Goal: Transaction & Acquisition: Obtain resource

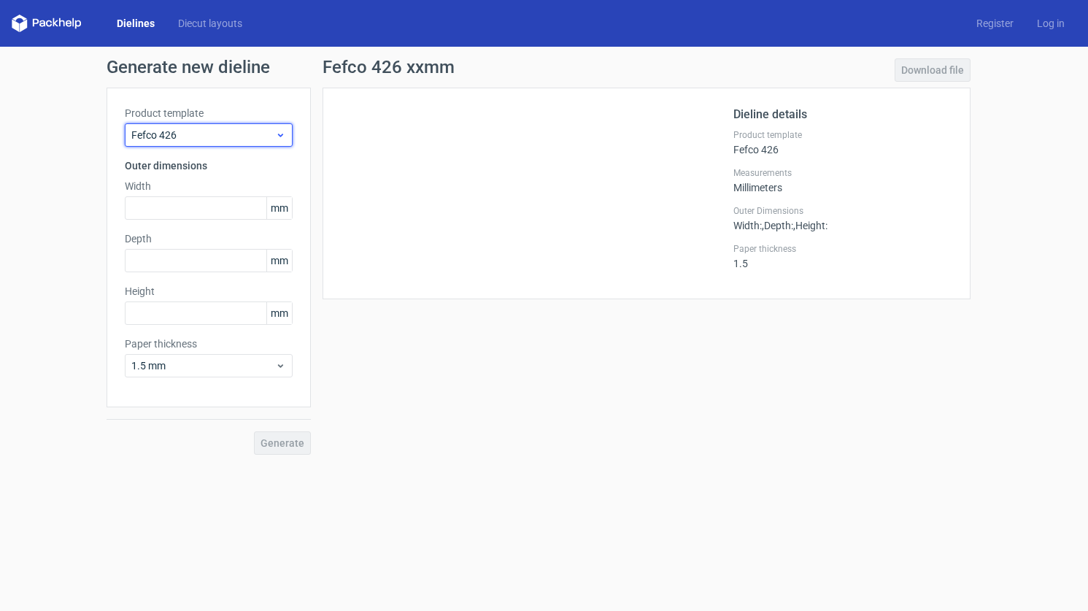
click at [282, 137] on icon at bounding box center [280, 135] width 11 height 12
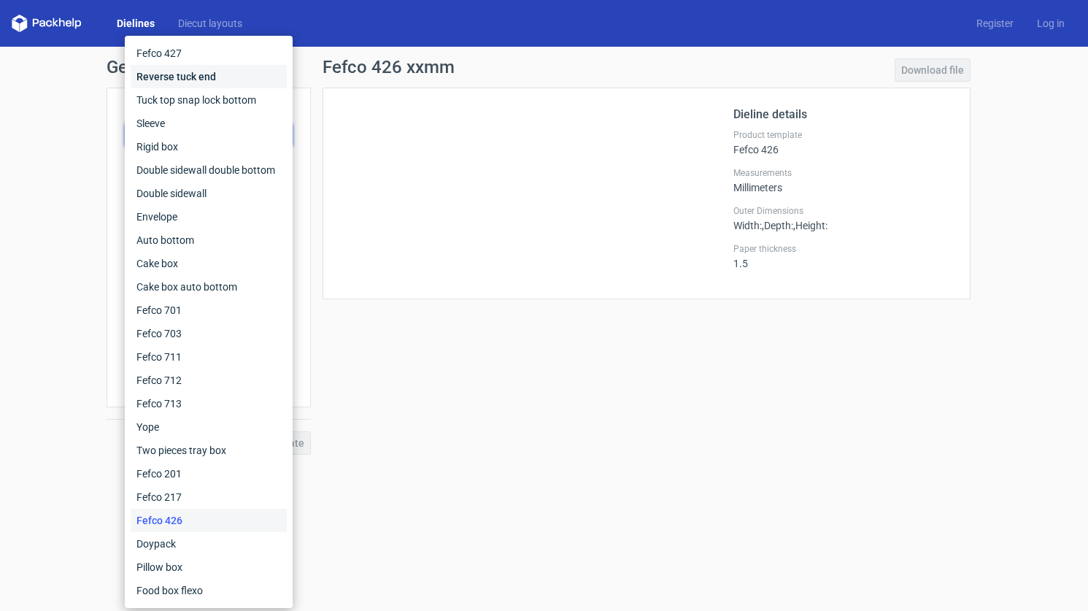
click at [142, 81] on div "Reverse tuck end" at bounding box center [209, 76] width 156 height 23
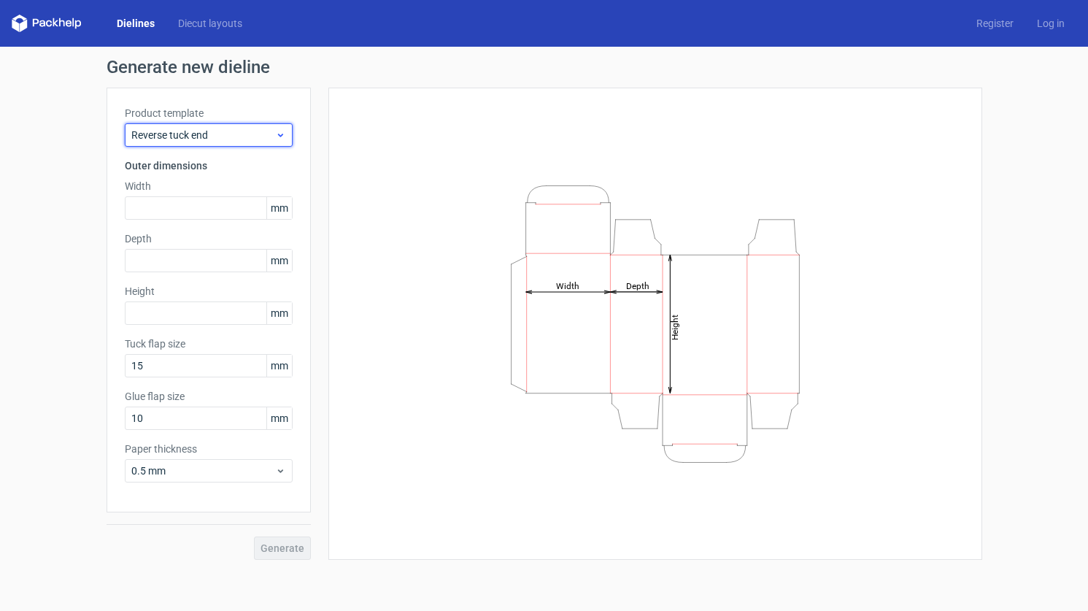
click at [277, 134] on use at bounding box center [279, 136] width 5 height 4
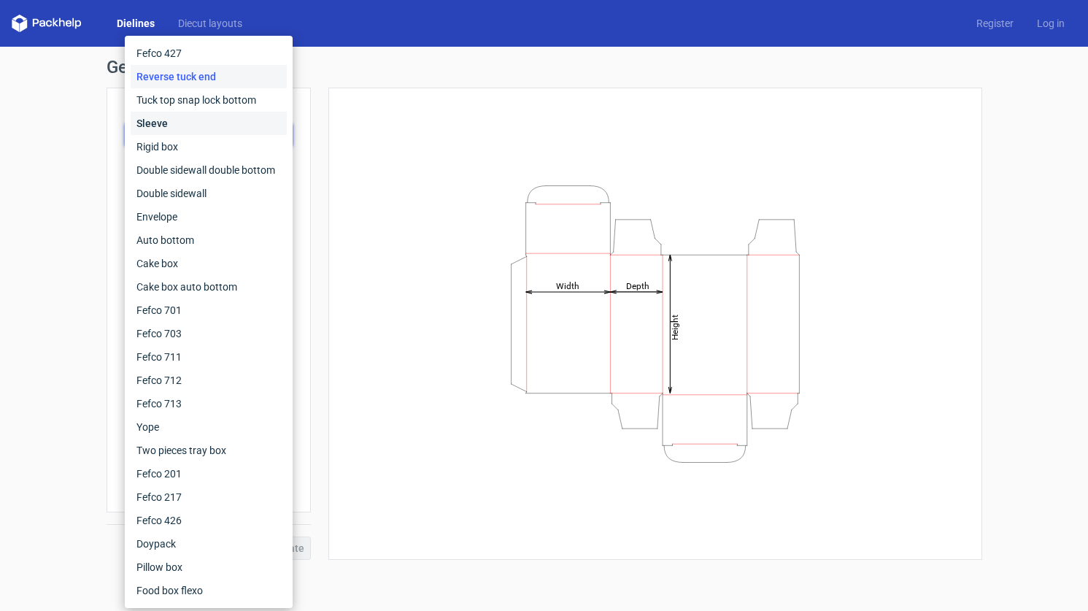
click at [215, 125] on div "Sleeve" at bounding box center [209, 123] width 156 height 23
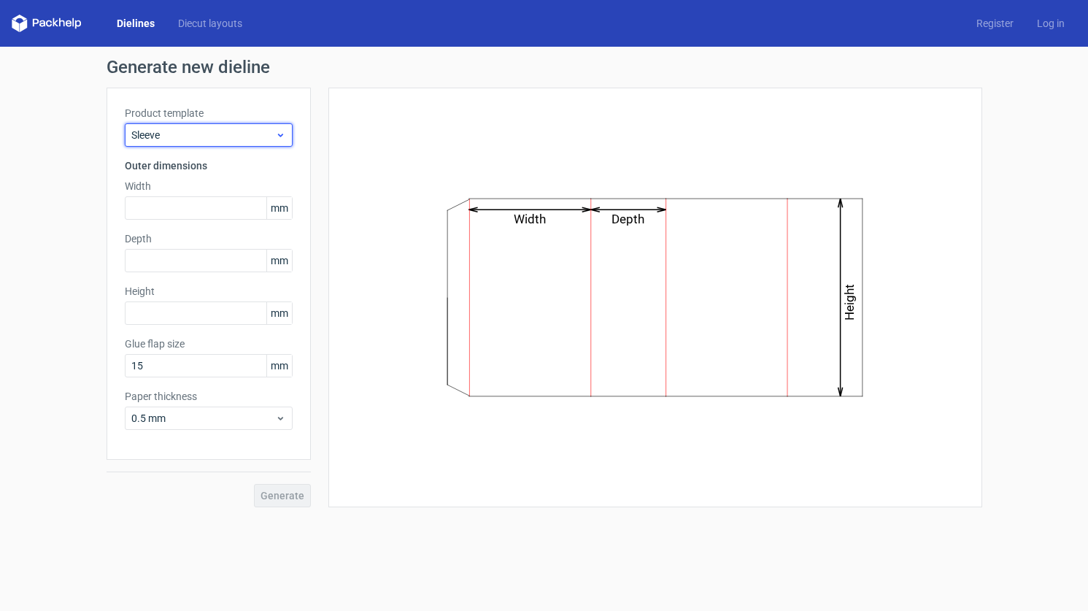
click at [279, 134] on icon at bounding box center [280, 135] width 11 height 12
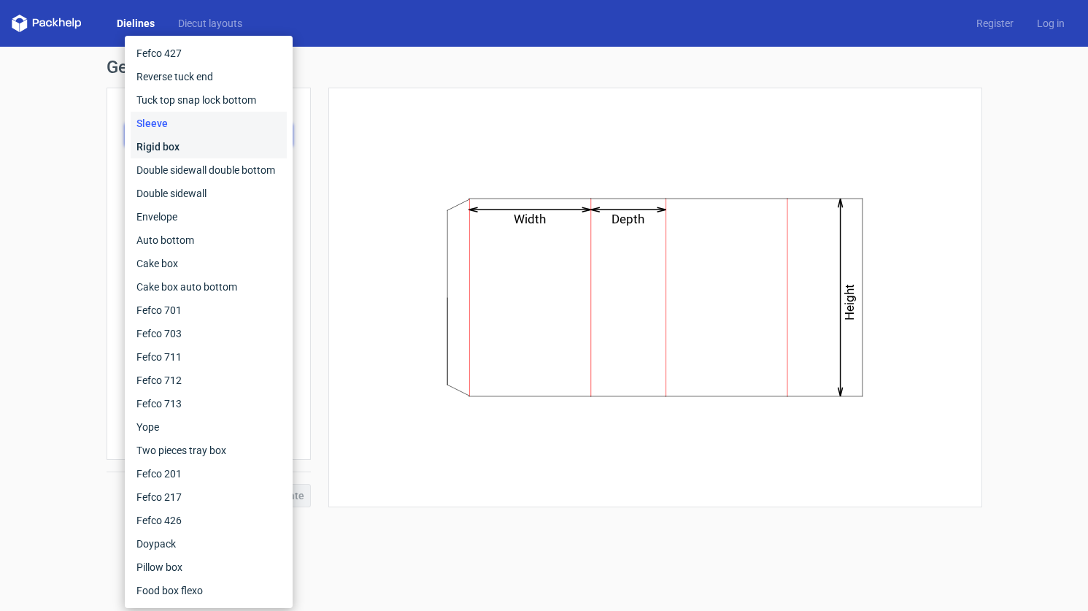
click at [275, 146] on div "Rigid box" at bounding box center [209, 146] width 156 height 23
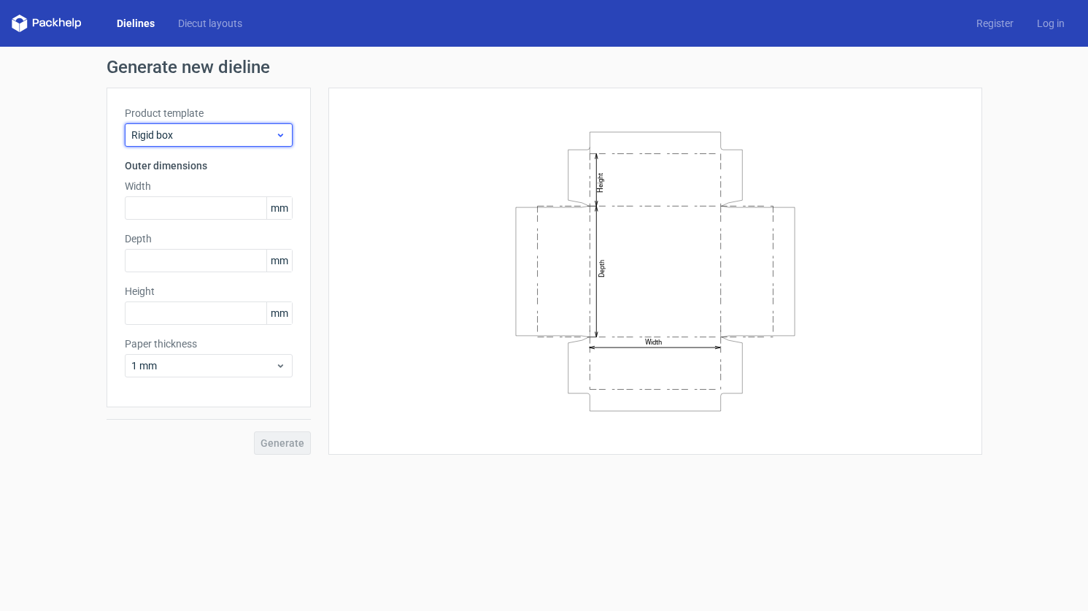
click at [284, 141] on div "Rigid box" at bounding box center [209, 134] width 168 height 23
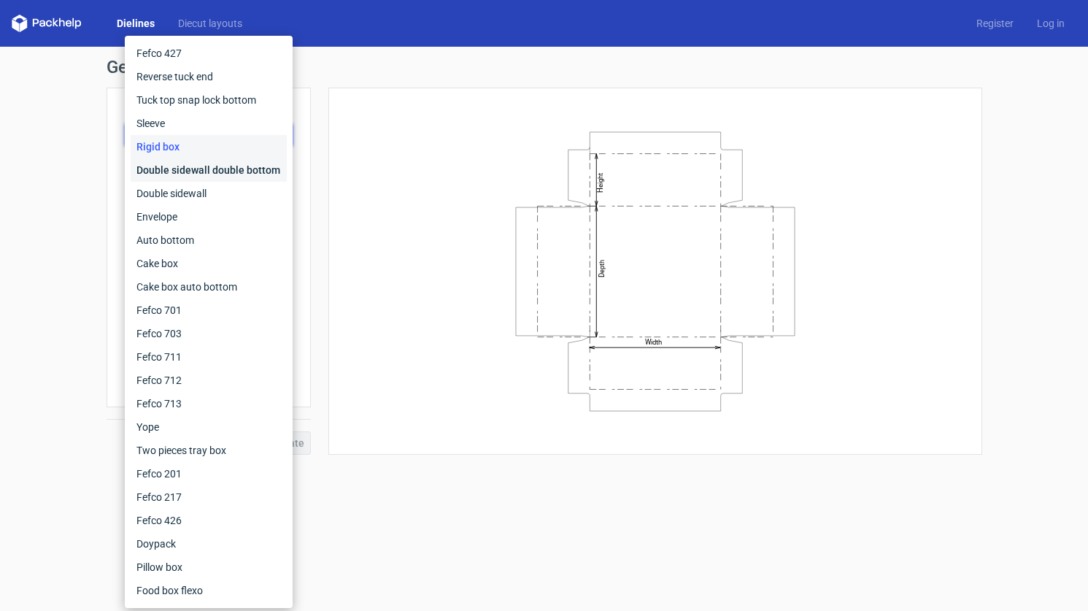
click at [263, 174] on div "Double sidewall double bottom" at bounding box center [209, 169] width 156 height 23
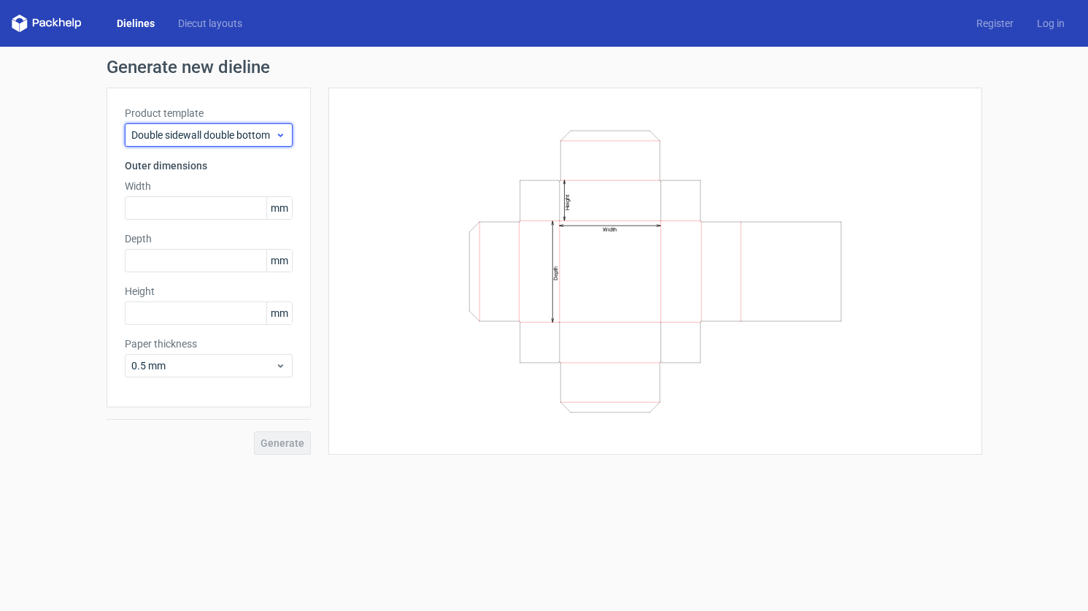
click at [275, 134] on icon at bounding box center [280, 135] width 11 height 12
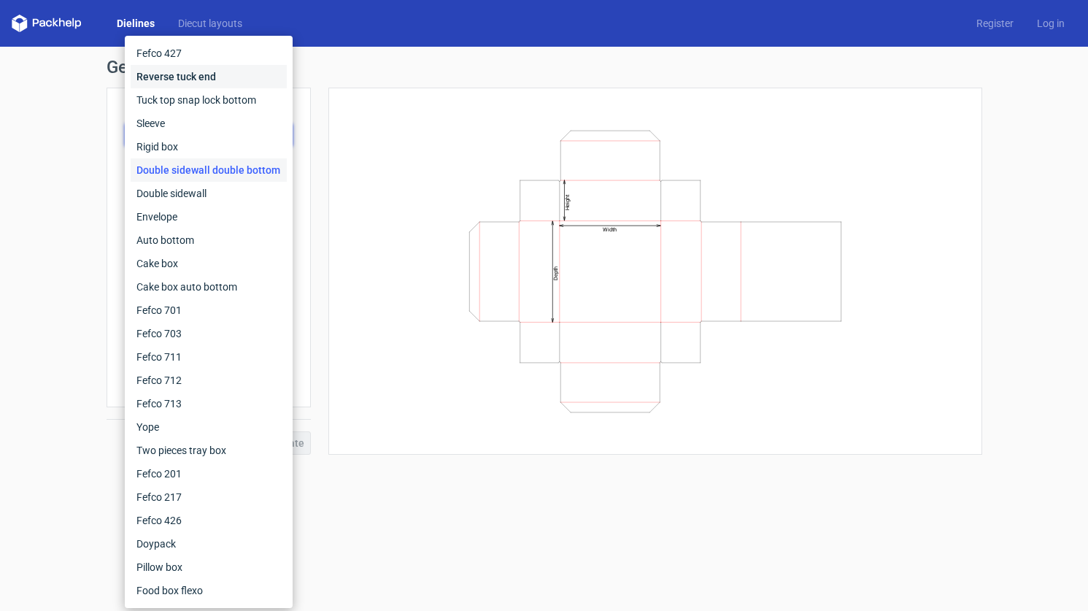
click at [223, 85] on div "Reverse tuck end" at bounding box center [209, 76] width 156 height 23
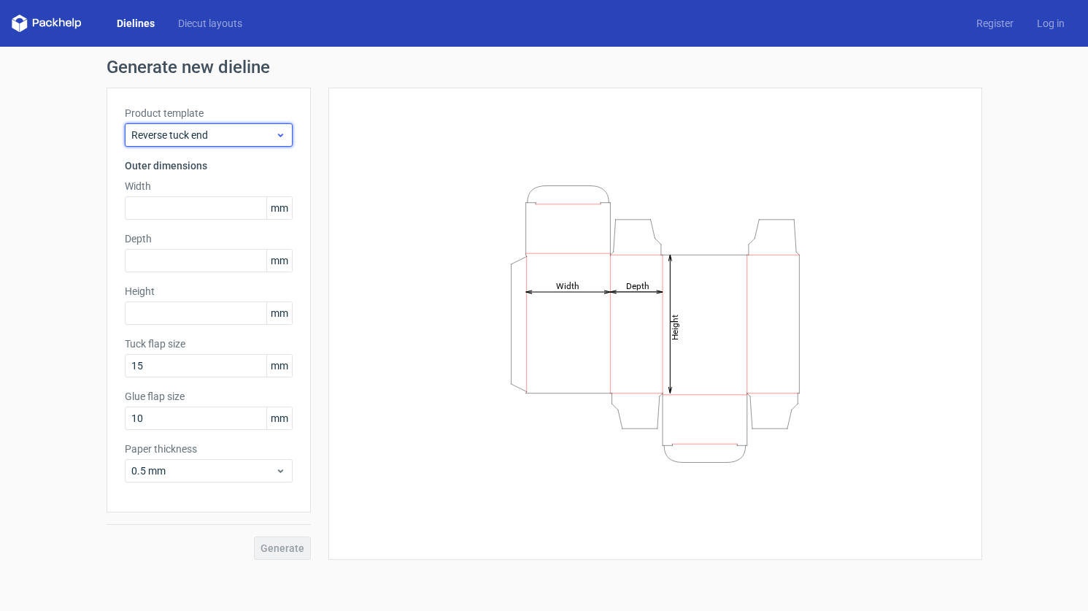
click at [281, 136] on icon at bounding box center [280, 135] width 11 height 12
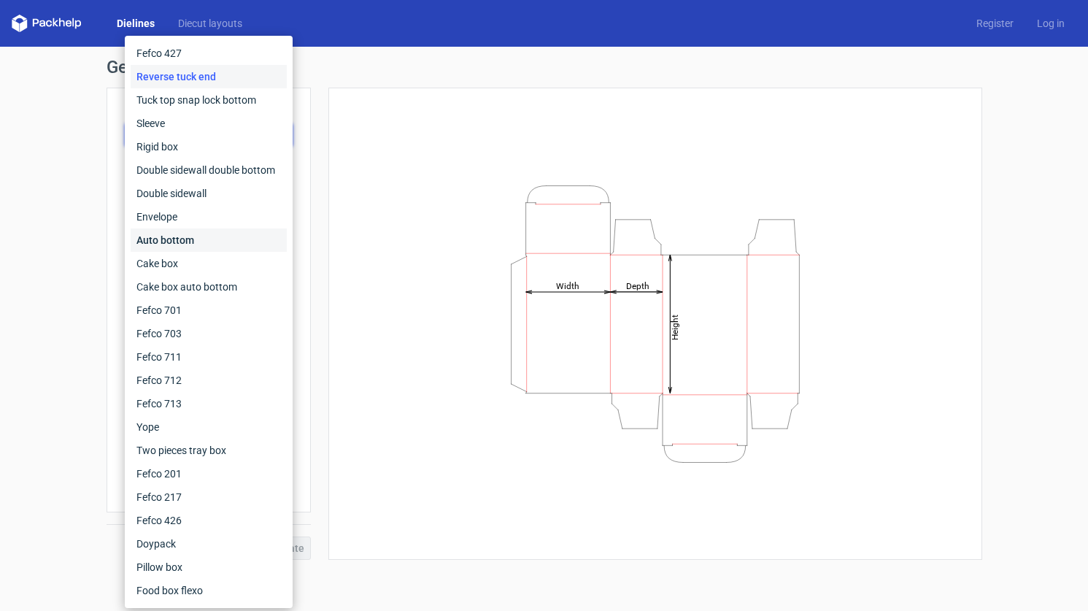
click at [252, 238] on div "Auto bottom" at bounding box center [209, 239] width 156 height 23
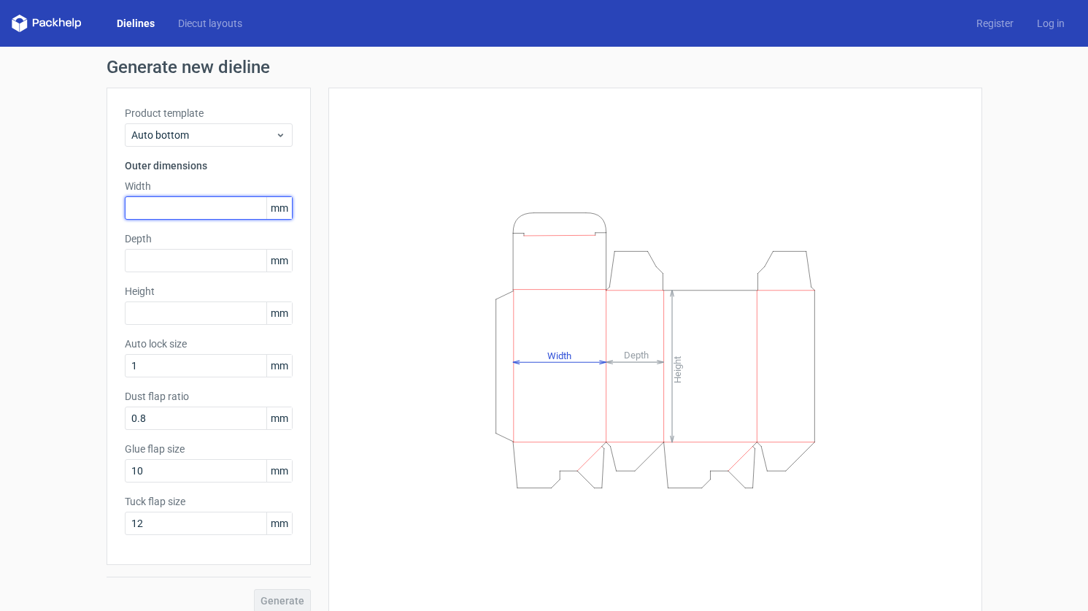
click at [183, 206] on input "text" at bounding box center [209, 207] width 168 height 23
type input "191"
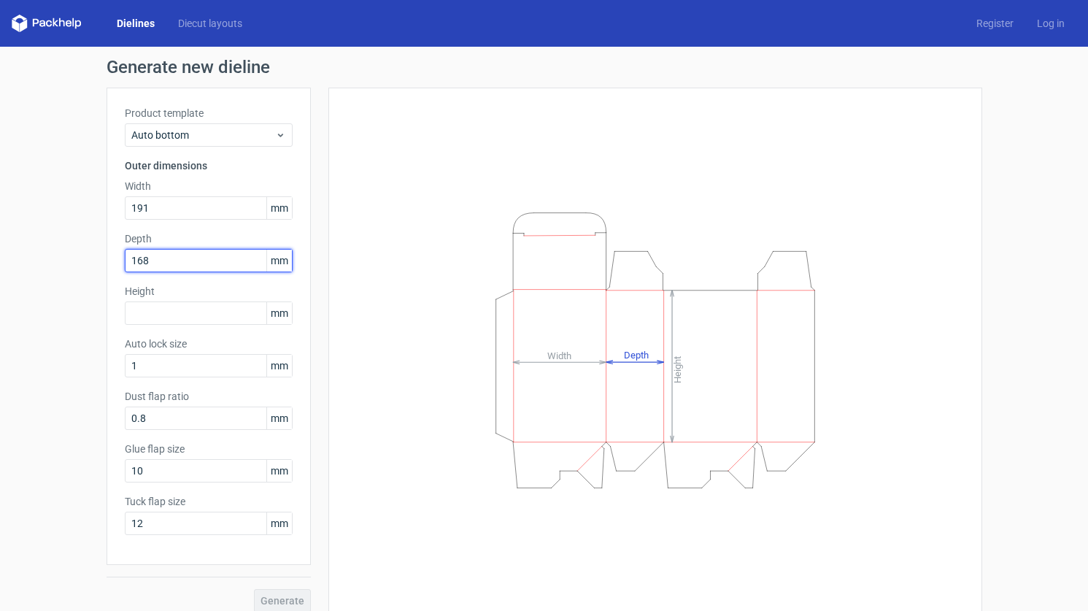
type input "168"
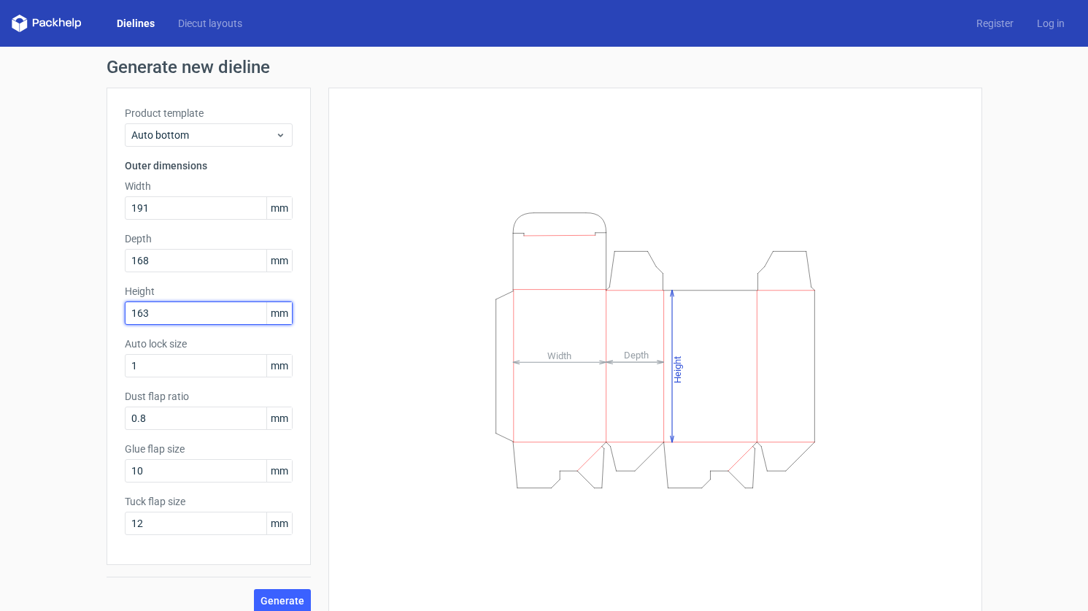
type input "163"
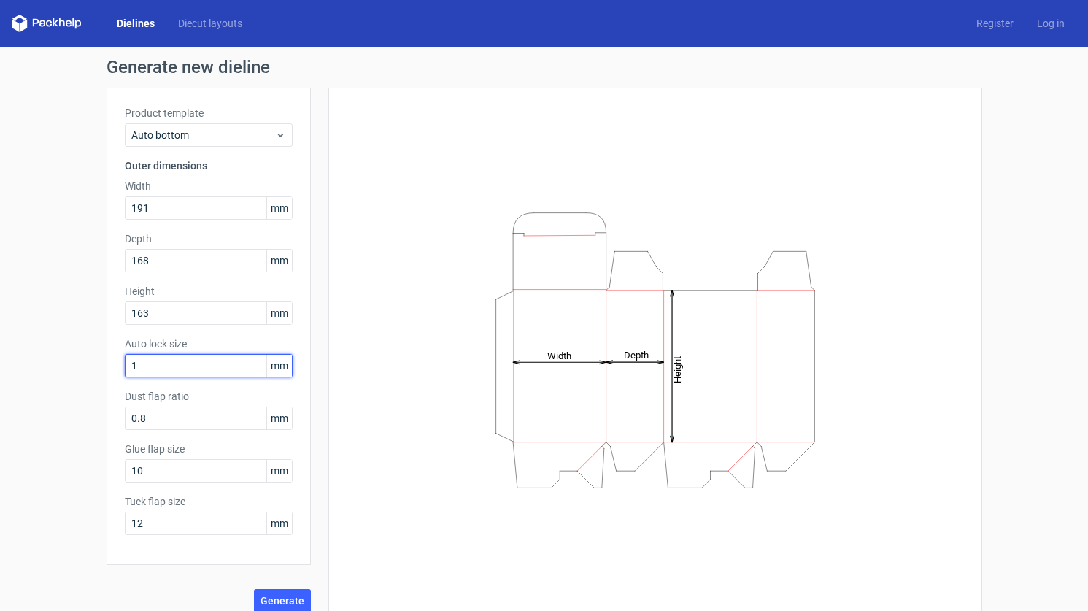
scroll to position [13, 0]
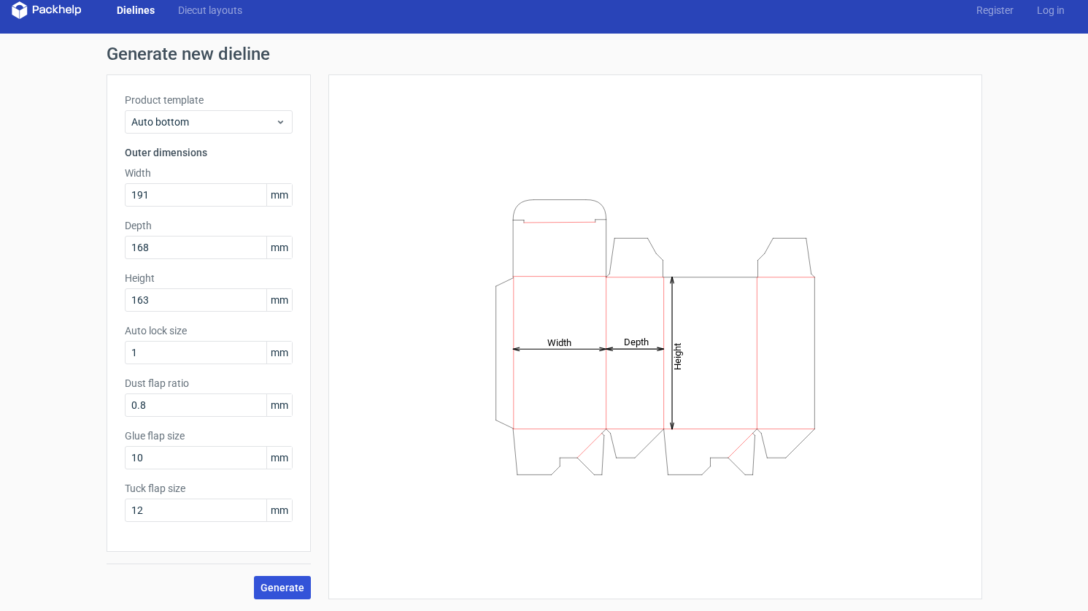
click at [298, 585] on span "Generate" at bounding box center [282, 587] width 44 height 10
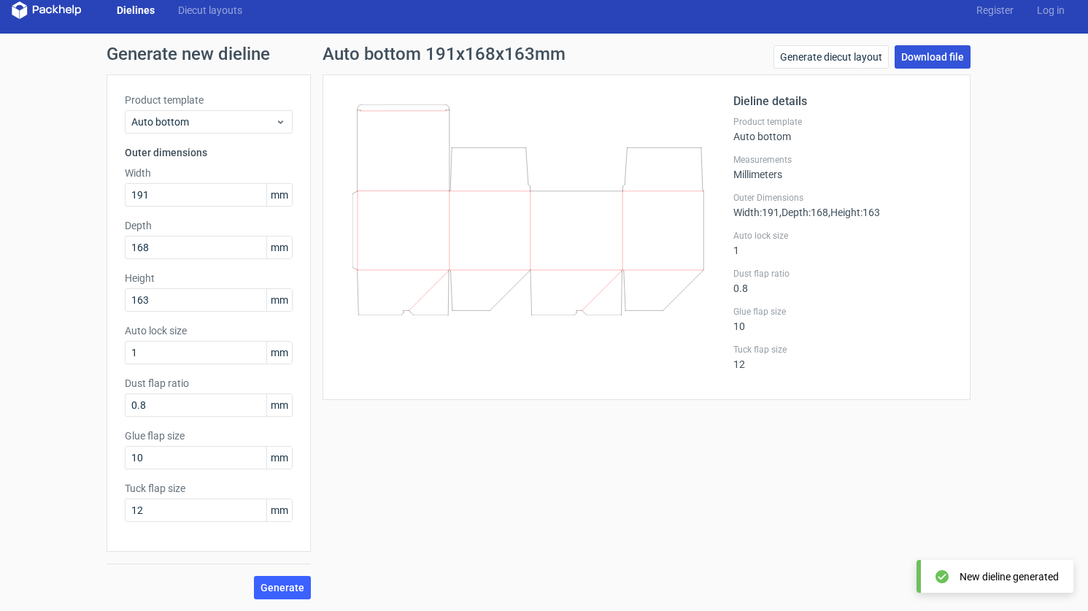
click at [936, 58] on link "Download file" at bounding box center [932, 56] width 76 height 23
click at [171, 463] on input "10" at bounding box center [209, 457] width 168 height 23
drag, startPoint x: 171, startPoint y: 463, endPoint x: 146, endPoint y: 457, distance: 26.2
click at [146, 457] on input "10" at bounding box center [209, 457] width 168 height 23
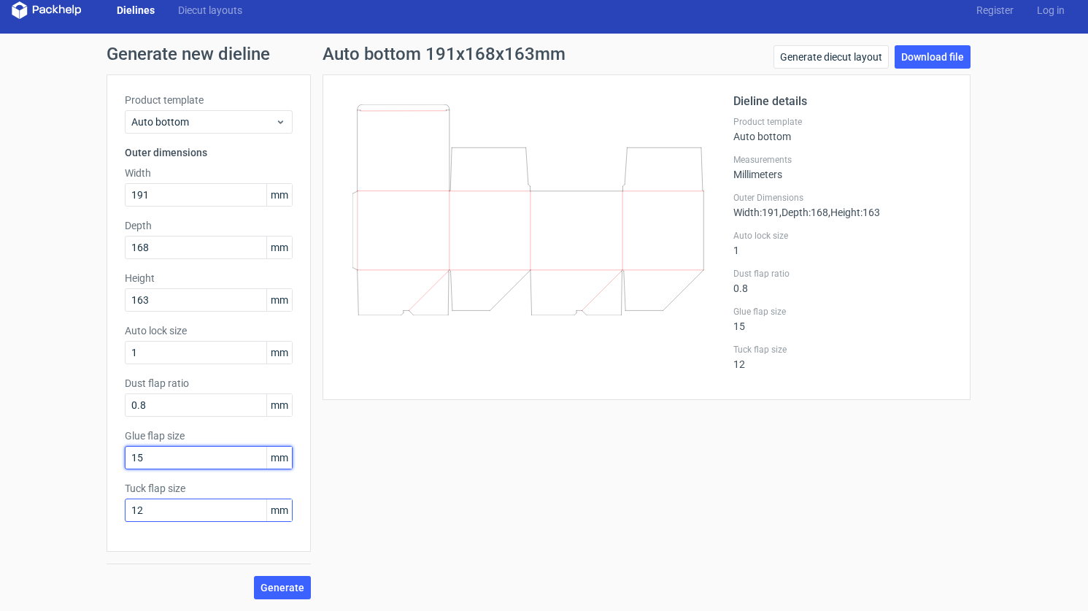
type input "15"
click at [158, 514] on input "12" at bounding box center [209, 509] width 168 height 23
drag, startPoint x: 146, startPoint y: 510, endPoint x: 132, endPoint y: 508, distance: 13.9
click at [132, 508] on input "12" at bounding box center [209, 509] width 168 height 23
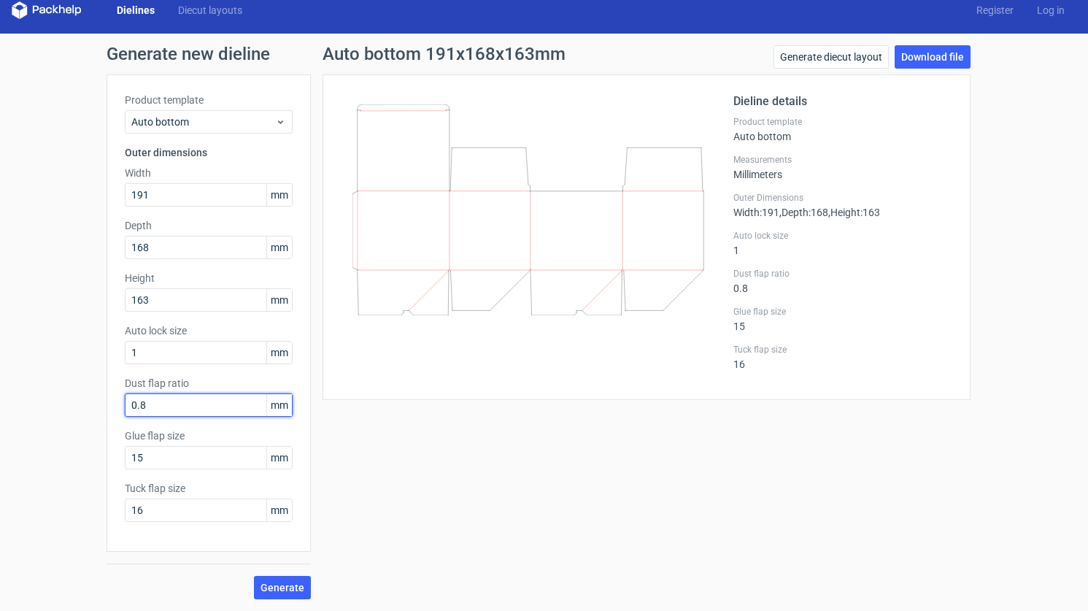
click at [151, 407] on input "0.8" at bounding box center [209, 404] width 168 height 23
click at [263, 588] on span "Generate" at bounding box center [282, 587] width 44 height 10
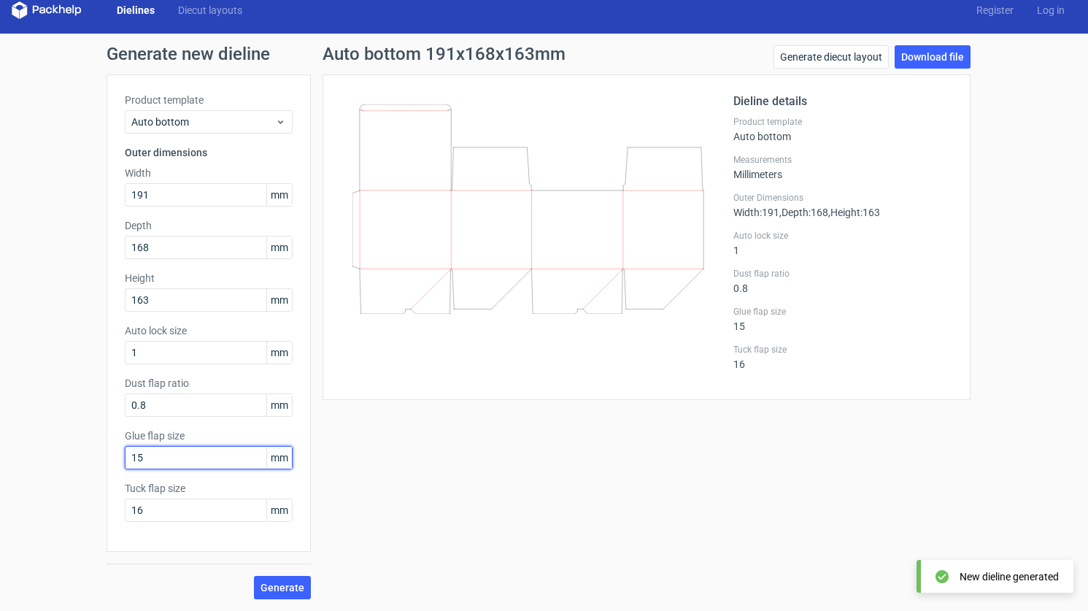
click at [137, 457] on input "15" at bounding box center [209, 457] width 168 height 23
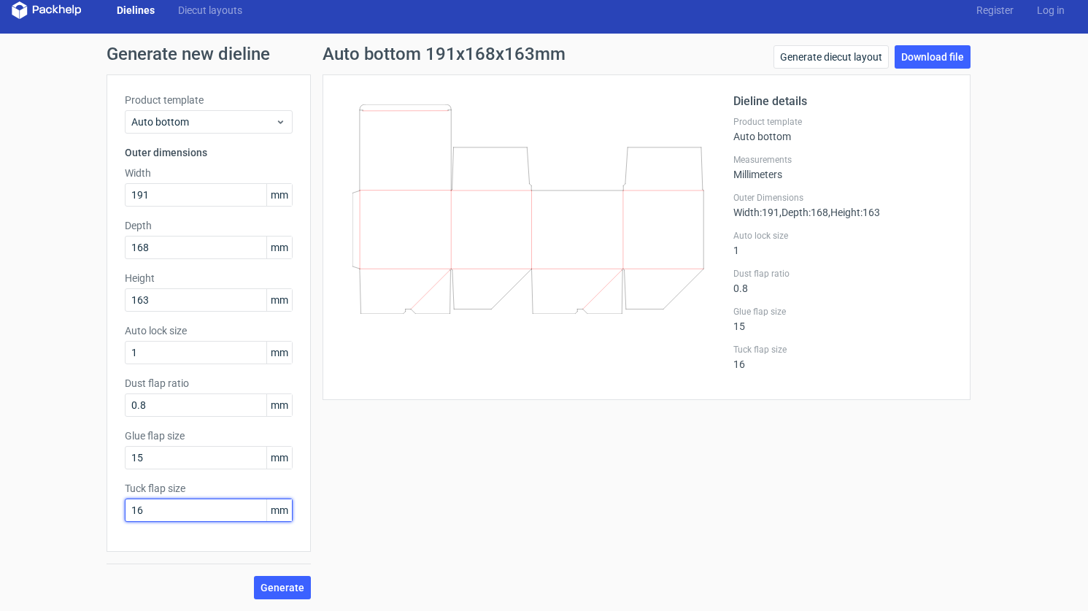
click at [133, 513] on input "16" at bounding box center [209, 509] width 168 height 23
type input "13"
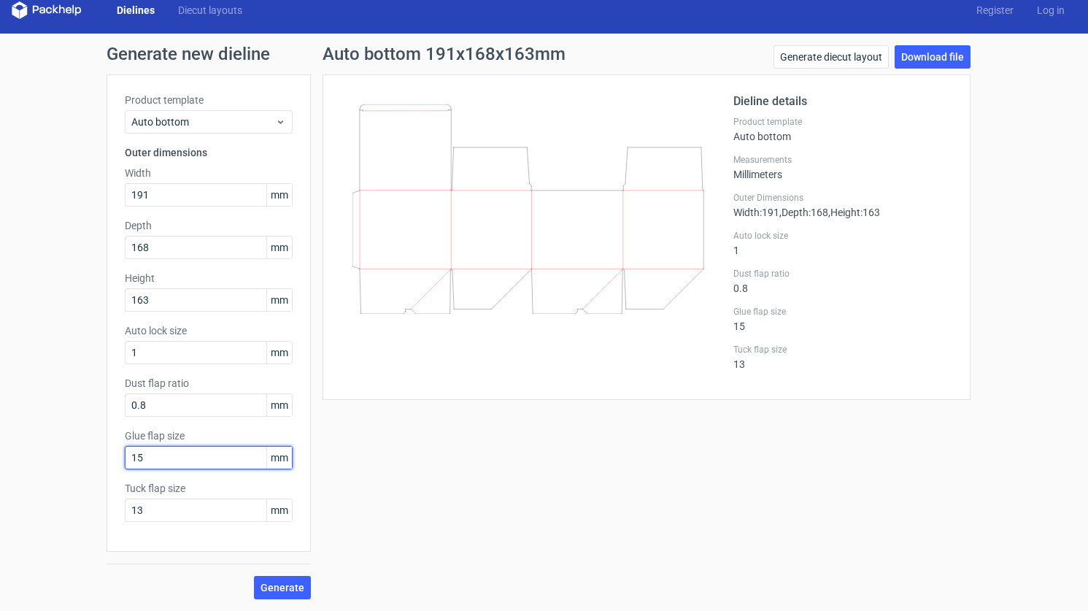
click at [162, 455] on input "15" at bounding box center [209, 457] width 168 height 23
click at [268, 584] on span "Generate" at bounding box center [282, 587] width 44 height 10
click at [274, 583] on span "Generate" at bounding box center [282, 587] width 44 height 10
drag, startPoint x: 136, startPoint y: 463, endPoint x: 123, endPoint y: 460, distance: 13.3
click at [125, 460] on input "15" at bounding box center [209, 457] width 168 height 23
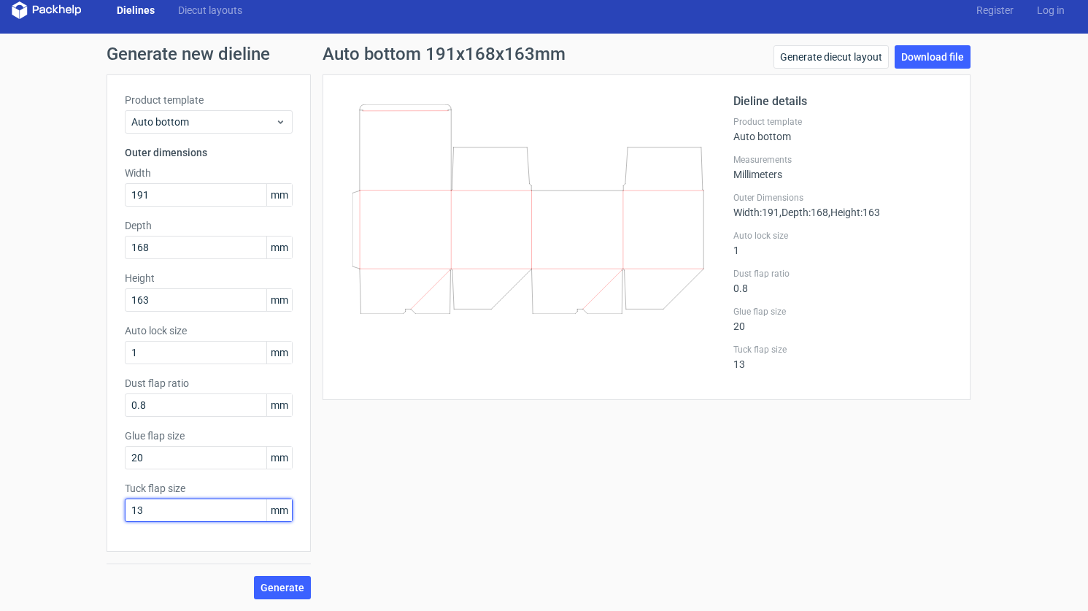
click at [142, 513] on input "13" at bounding box center [209, 509] width 168 height 23
click at [282, 584] on span "Generate" at bounding box center [282, 587] width 44 height 10
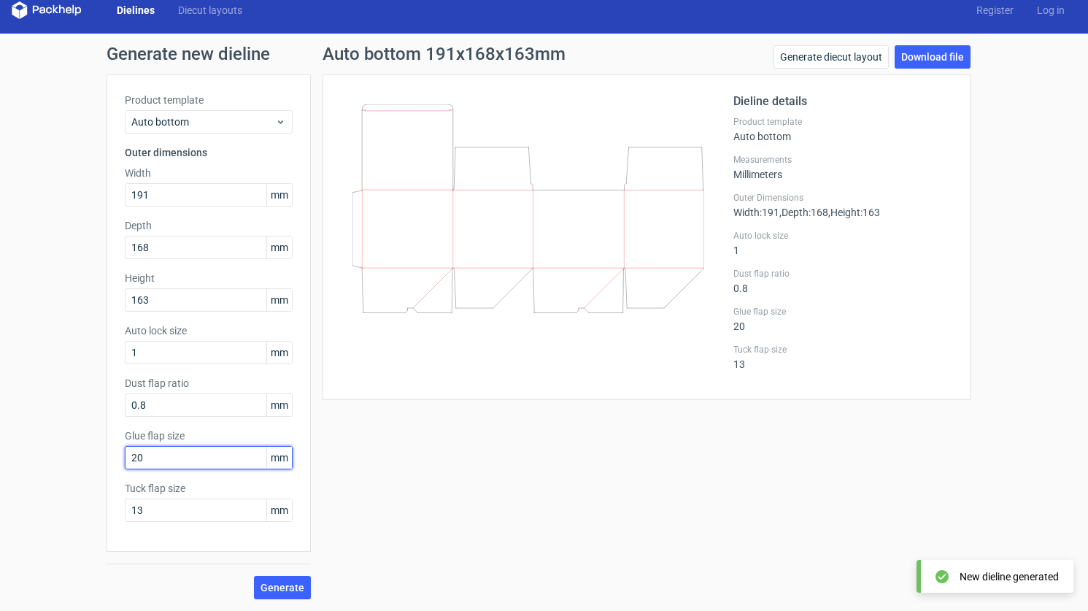
click at [150, 462] on input "20" at bounding box center [209, 457] width 168 height 23
drag, startPoint x: 150, startPoint y: 462, endPoint x: 120, endPoint y: 456, distance: 30.5
click at [125, 456] on input "20" at bounding box center [209, 457] width 168 height 23
type input "13"
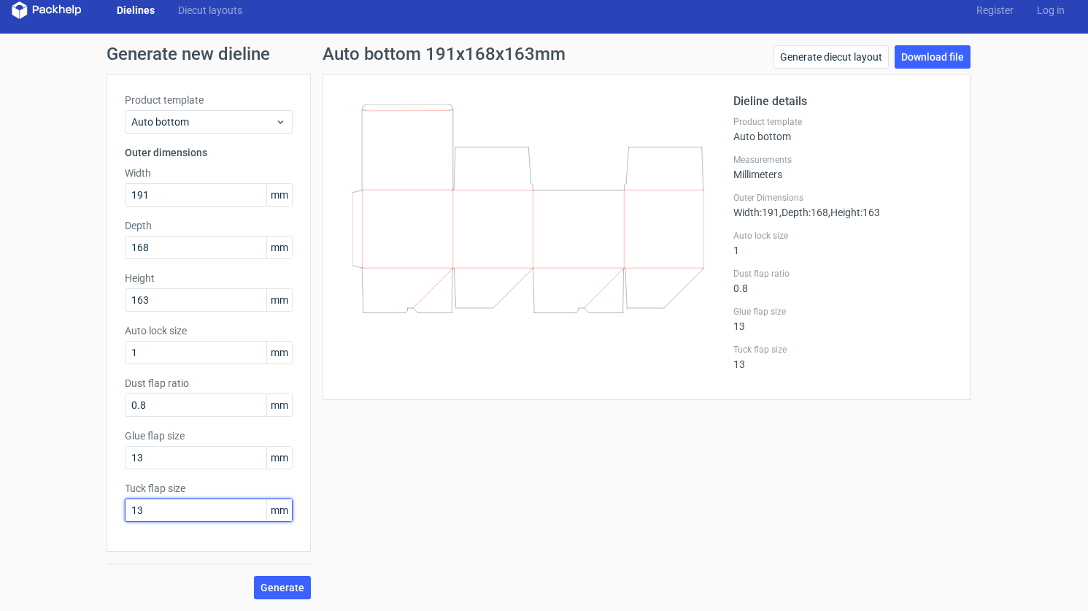
click at [169, 516] on input "13" at bounding box center [209, 509] width 168 height 23
drag, startPoint x: 141, startPoint y: 510, endPoint x: 115, endPoint y: 507, distance: 26.4
click at [115, 507] on div "Product template Auto bottom Outer dimensions Width 191 mm Depth 168 mm Height …" at bounding box center [209, 312] width 204 height 477
type input "20"
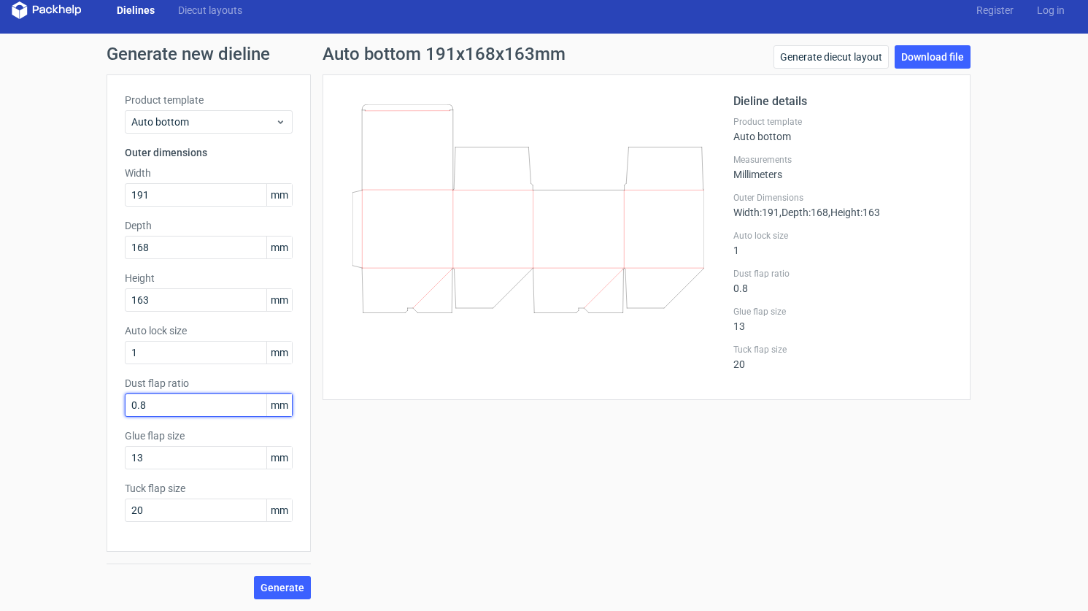
click at [193, 409] on input "0.8" at bounding box center [209, 404] width 168 height 23
click at [293, 589] on span "Generate" at bounding box center [282, 587] width 44 height 10
click at [223, 409] on input "0.8" at bounding box center [209, 404] width 168 height 23
drag, startPoint x: 144, startPoint y: 404, endPoint x: 123, endPoint y: 398, distance: 21.9
click at [125, 398] on input "0.8" at bounding box center [209, 404] width 168 height 23
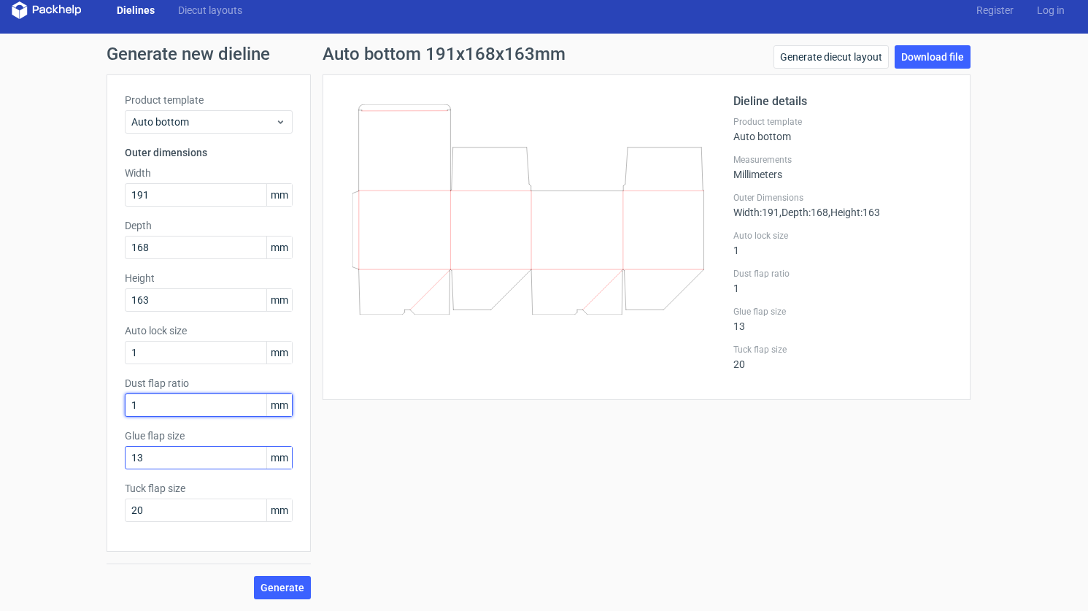
type input "1"
click at [148, 457] on input "13" at bounding box center [209, 457] width 168 height 23
click at [288, 590] on span "Generate" at bounding box center [282, 587] width 44 height 10
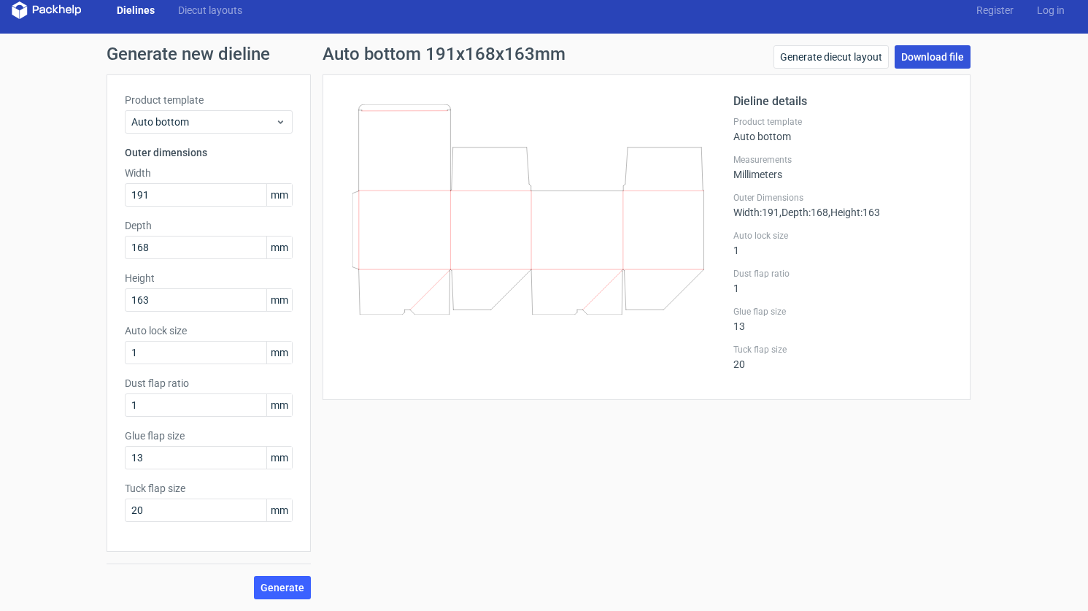
click at [937, 58] on link "Download file" at bounding box center [932, 56] width 76 height 23
